Goal: Task Accomplishment & Management: Manage account settings

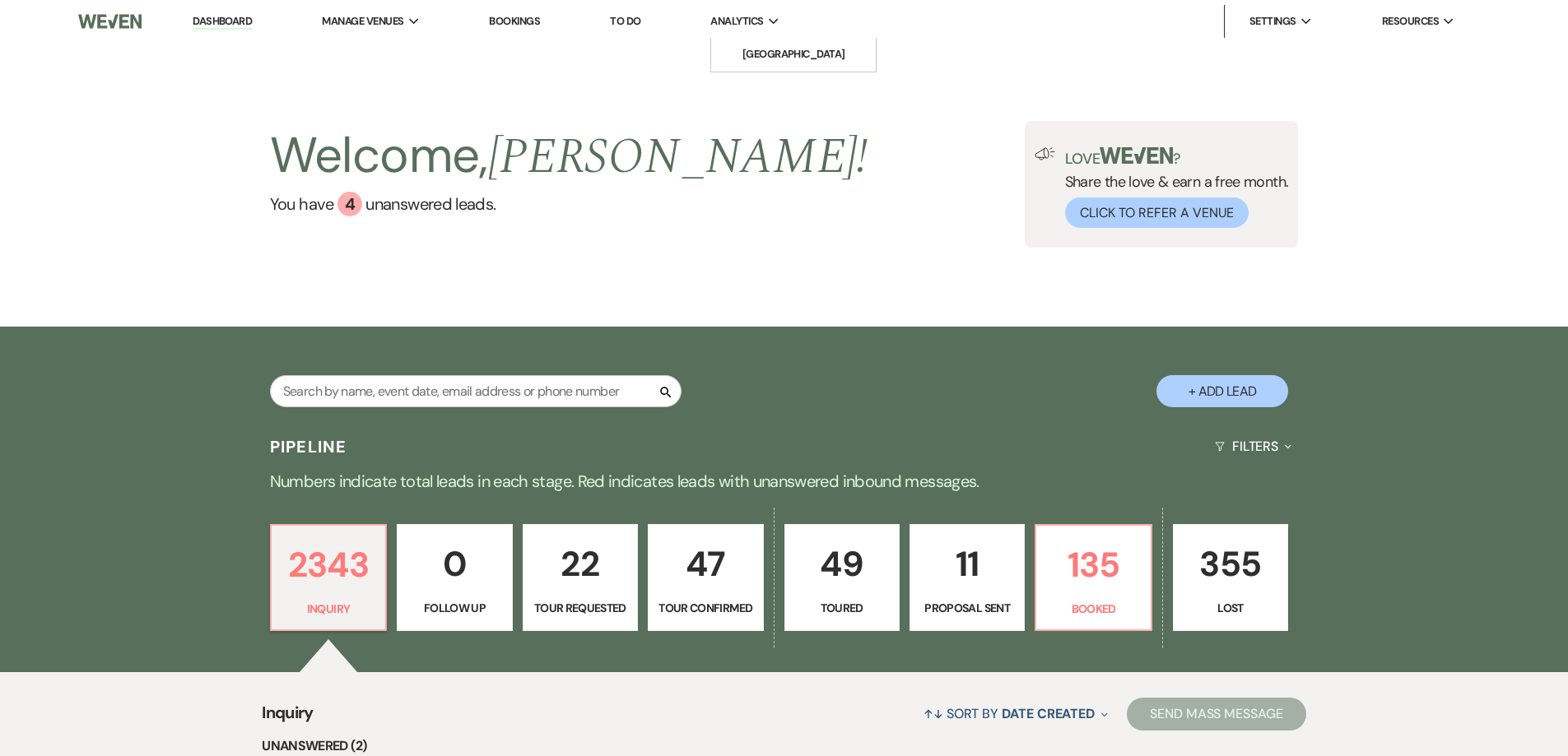
click at [753, 24] on span "Analytics" at bounding box center [736, 22] width 53 height 17
click at [798, 54] on li "[GEOGRAPHIC_DATA]" at bounding box center [793, 54] width 148 height 17
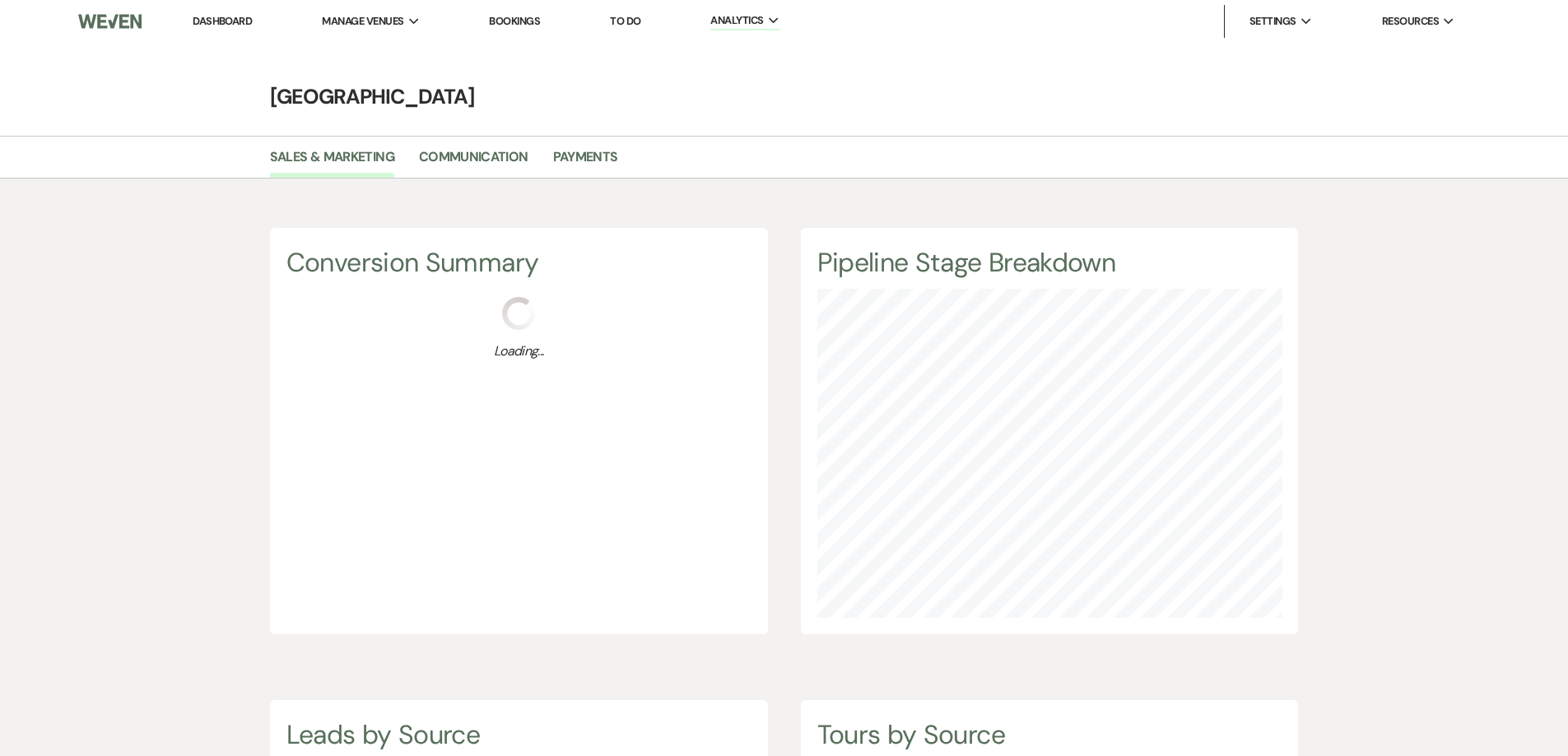
scroll to position [756, 1568]
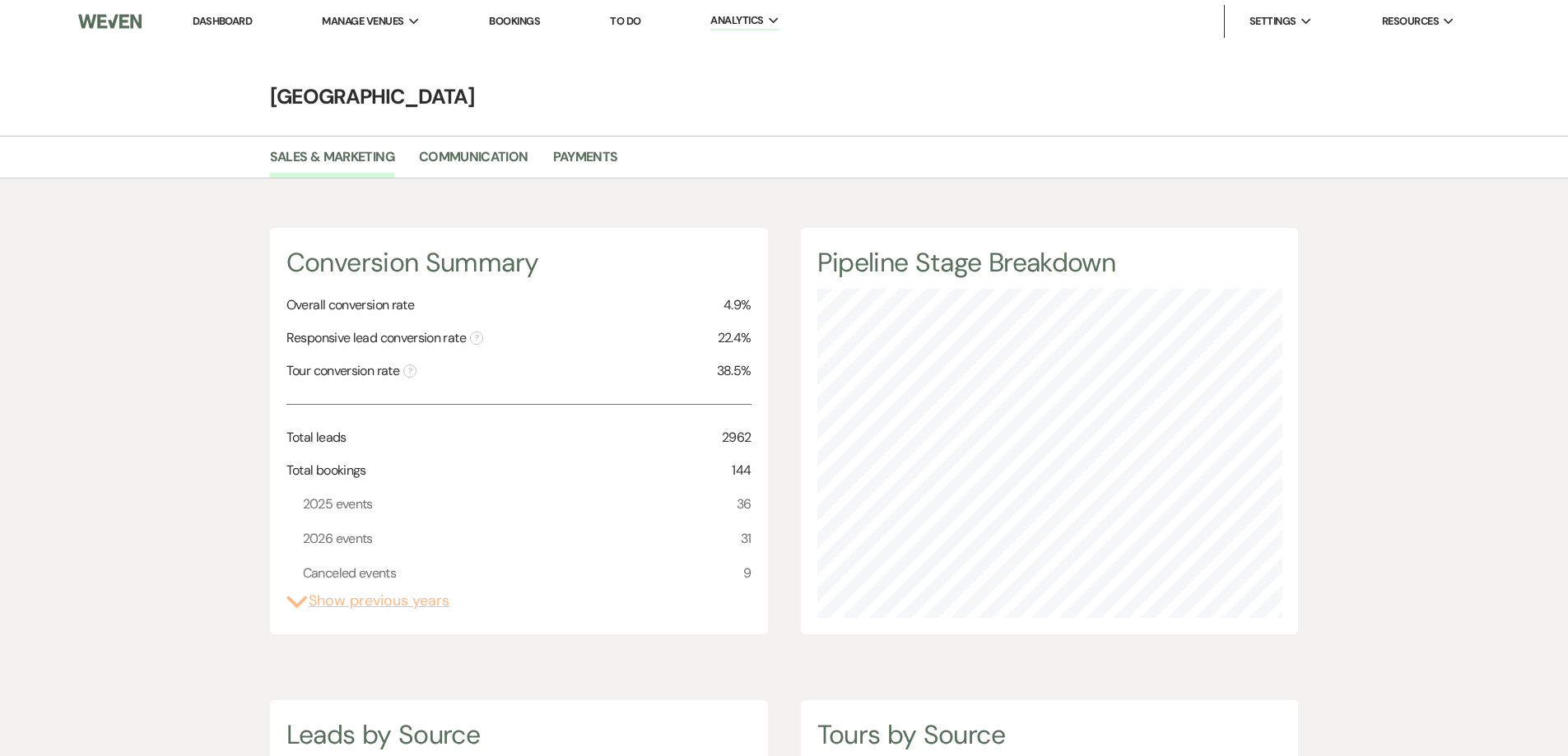
click at [333, 599] on button "Expand Show previous years" at bounding box center [368, 601] width 163 height 23
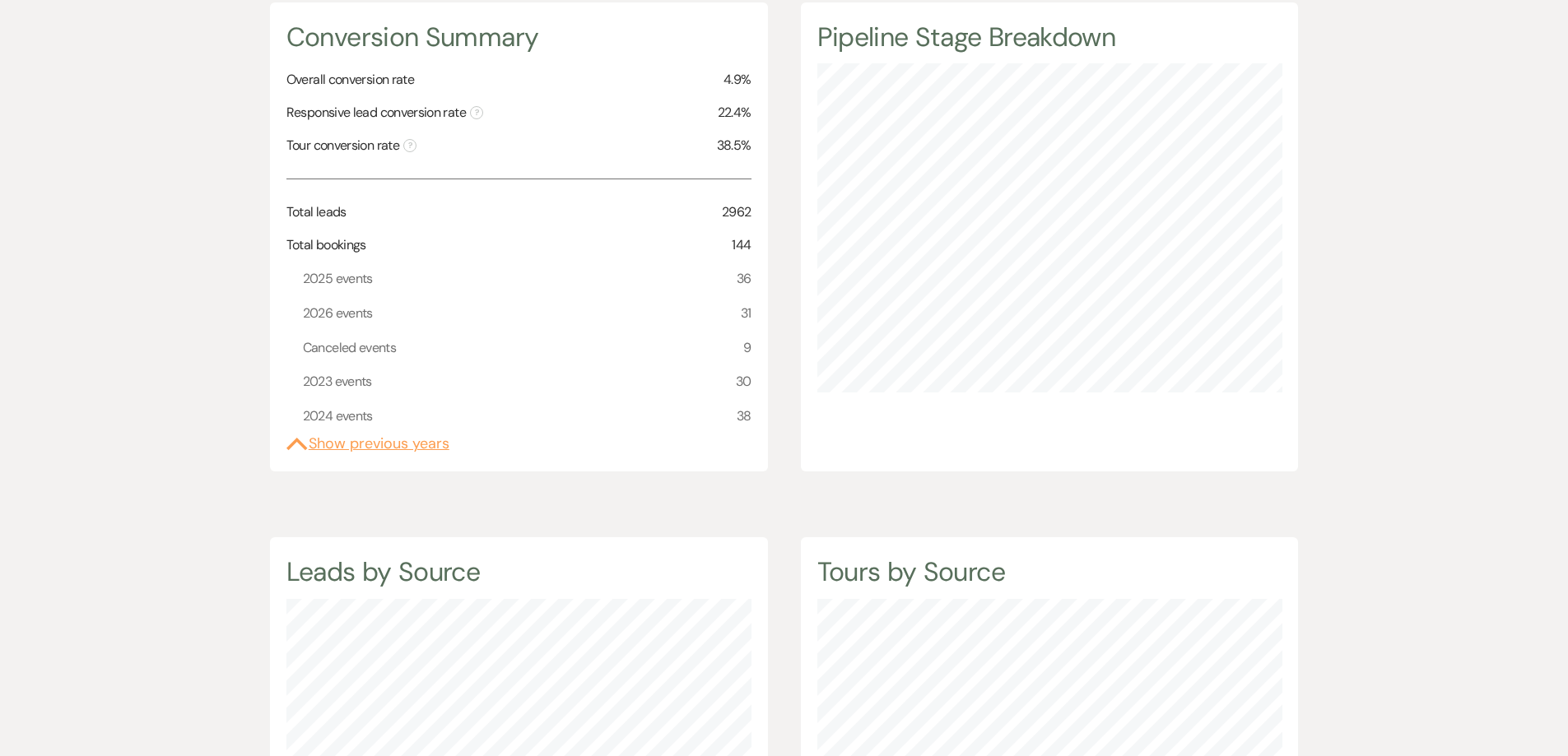
scroll to position [0, 0]
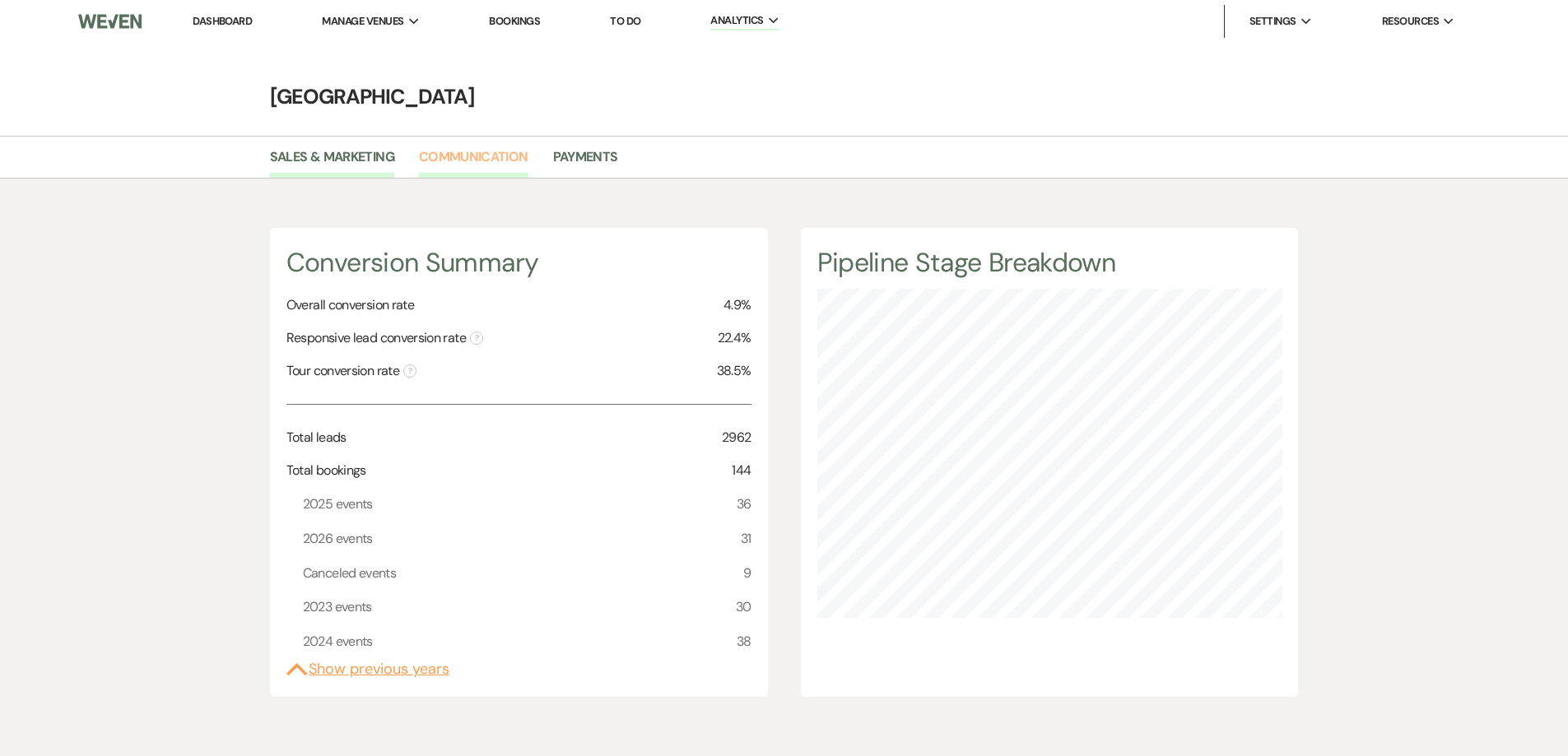
click at [494, 152] on link "Communication" at bounding box center [473, 162] width 110 height 31
